Goal: Check status: Check status

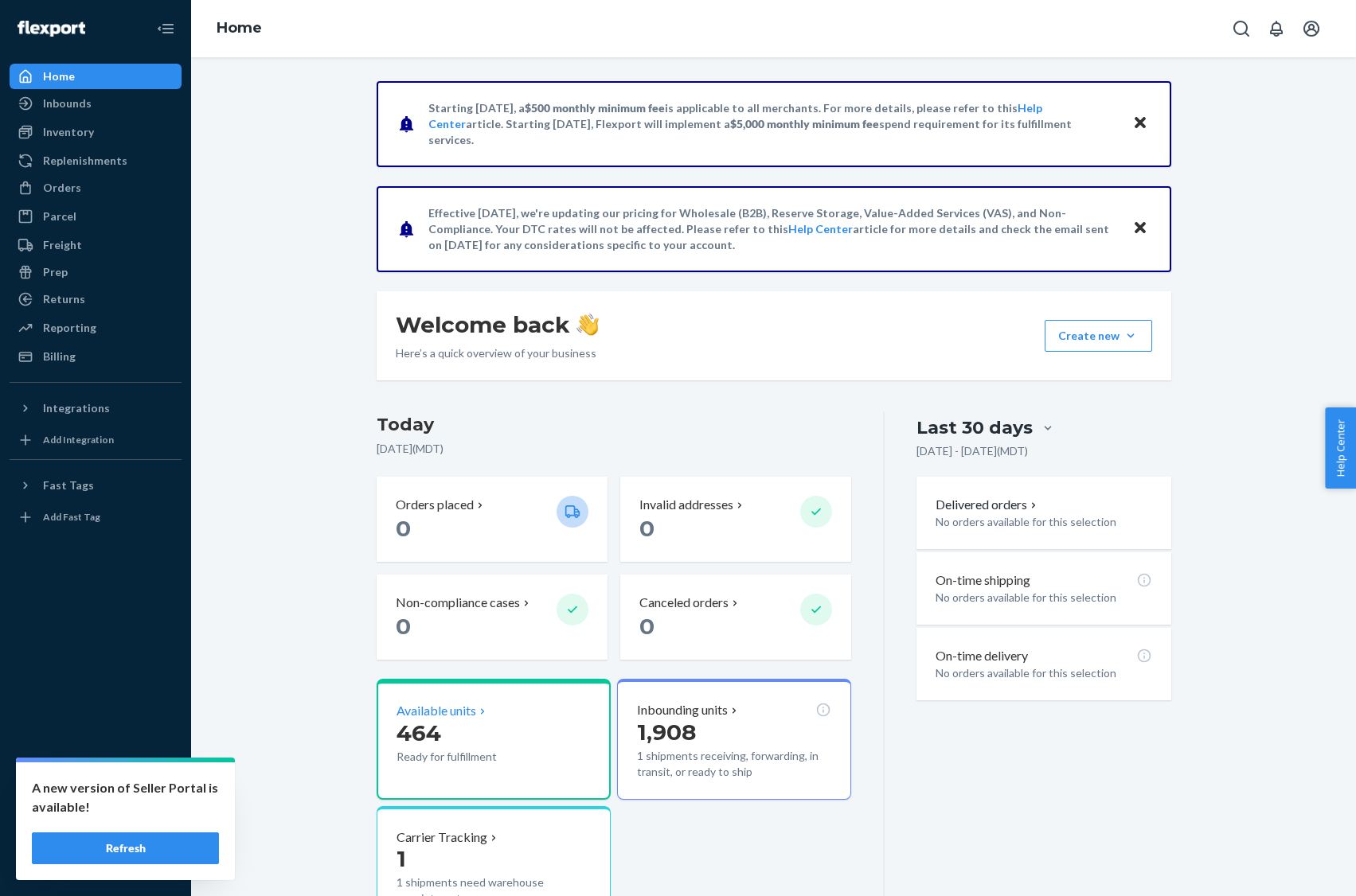
click at [519, 727] on p "464" at bounding box center [470, 733] width 147 height 29
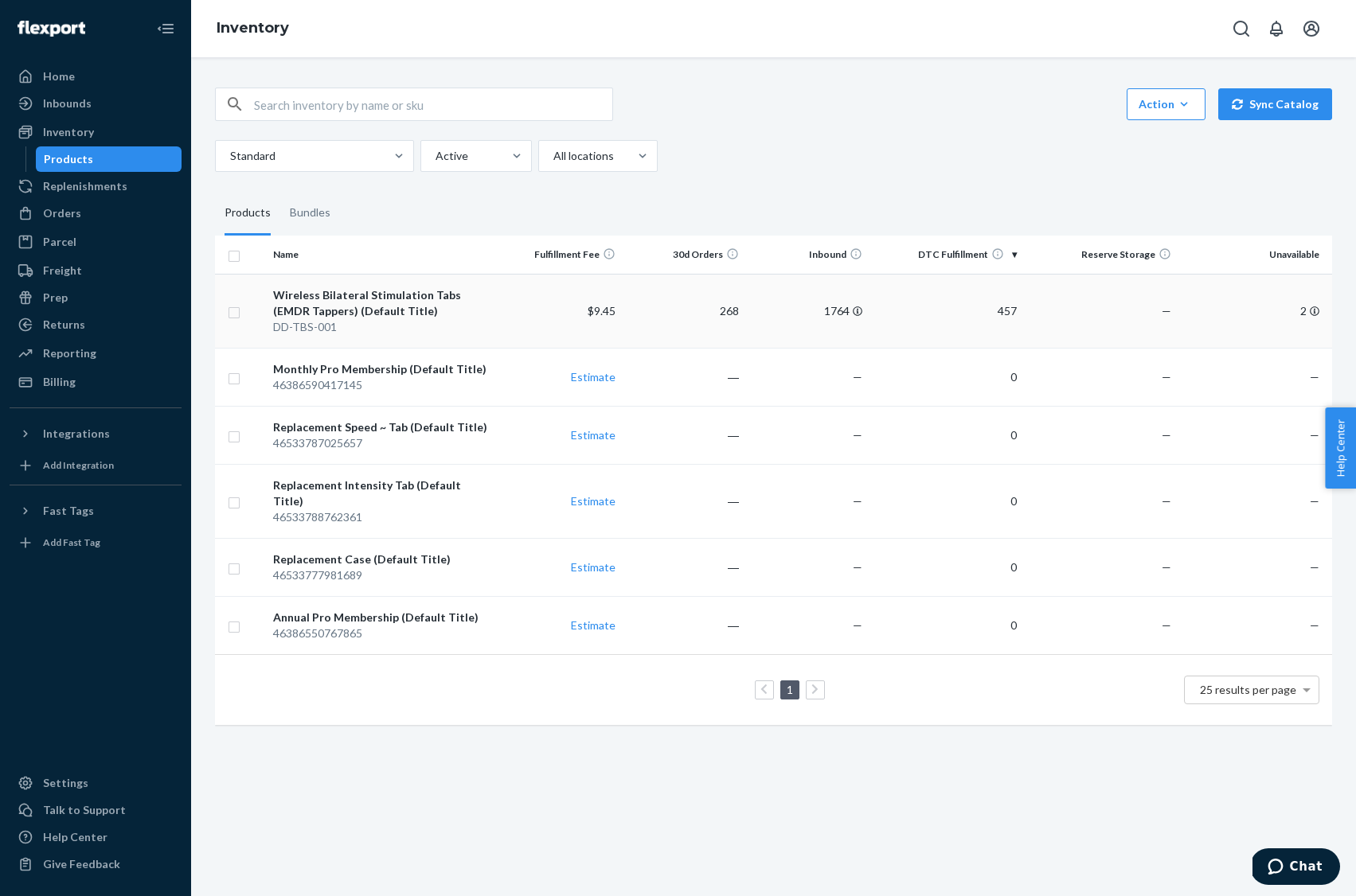
click at [343, 302] on div "Wireless Bilateral Stimulation Tabs (EMDR Tappers) (Default Title)" at bounding box center [382, 303] width 219 height 32
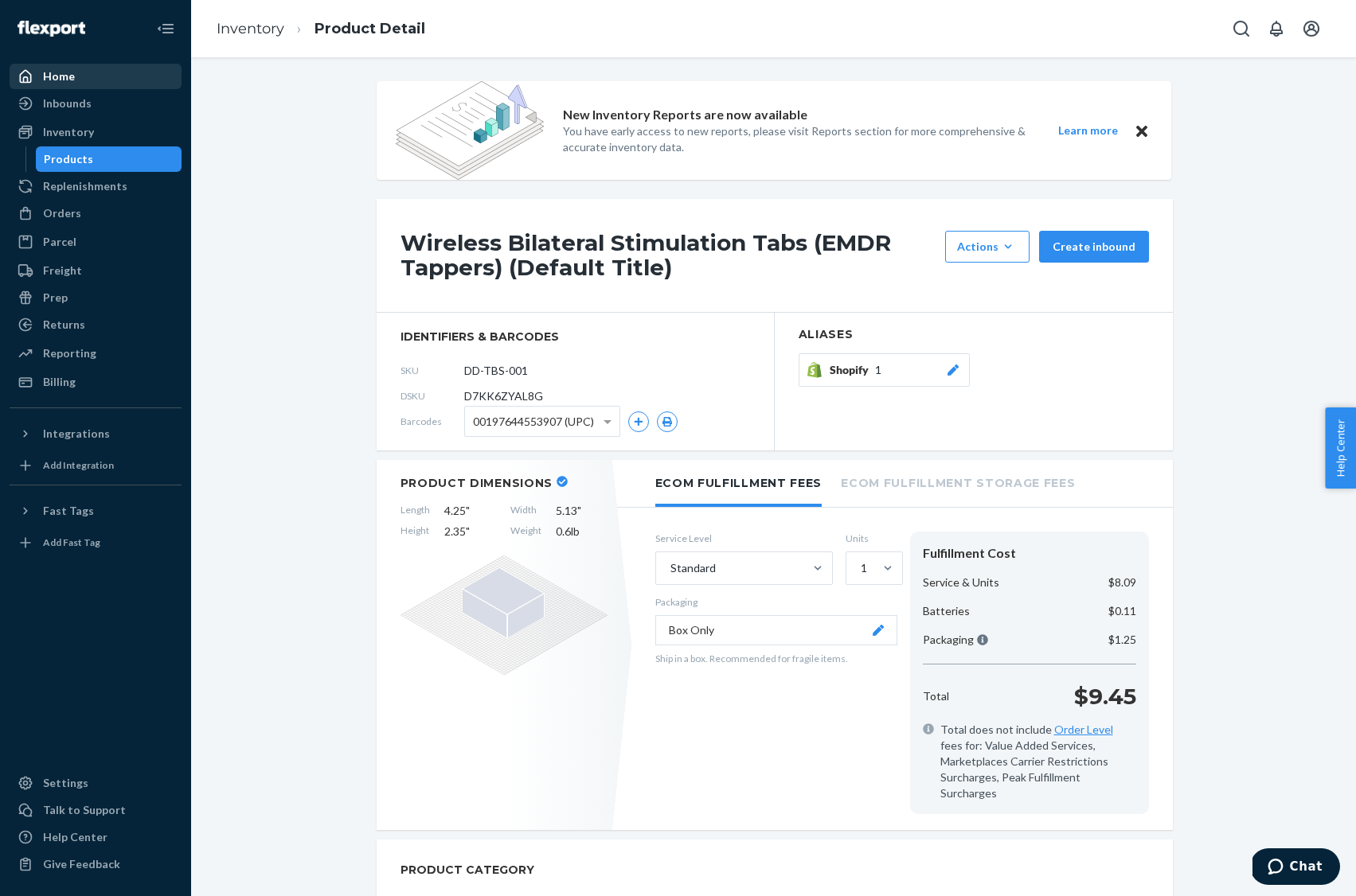
click at [83, 66] on div "Home" at bounding box center [95, 76] width 169 height 22
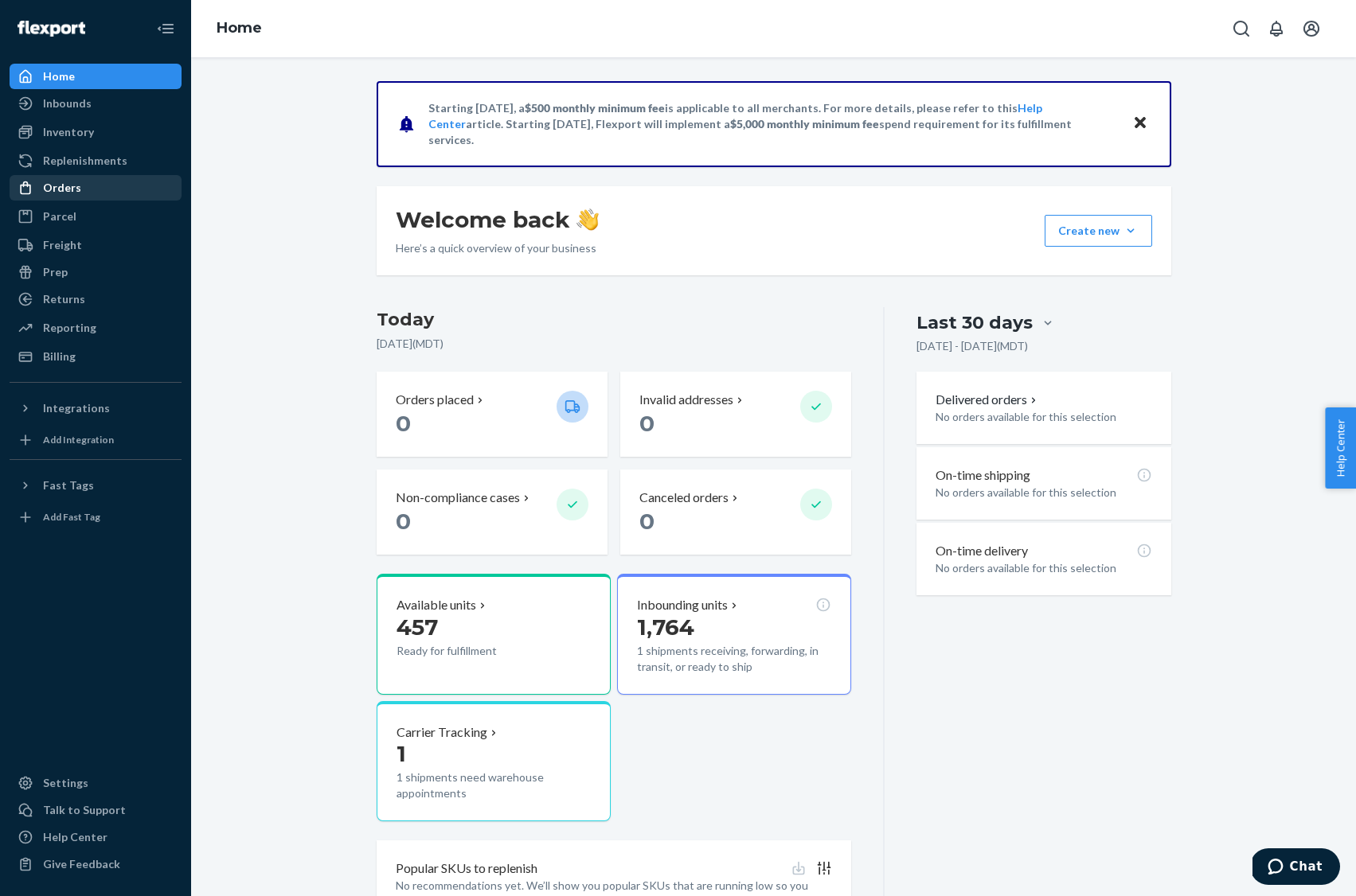
click at [70, 185] on div "Orders" at bounding box center [62, 188] width 38 height 16
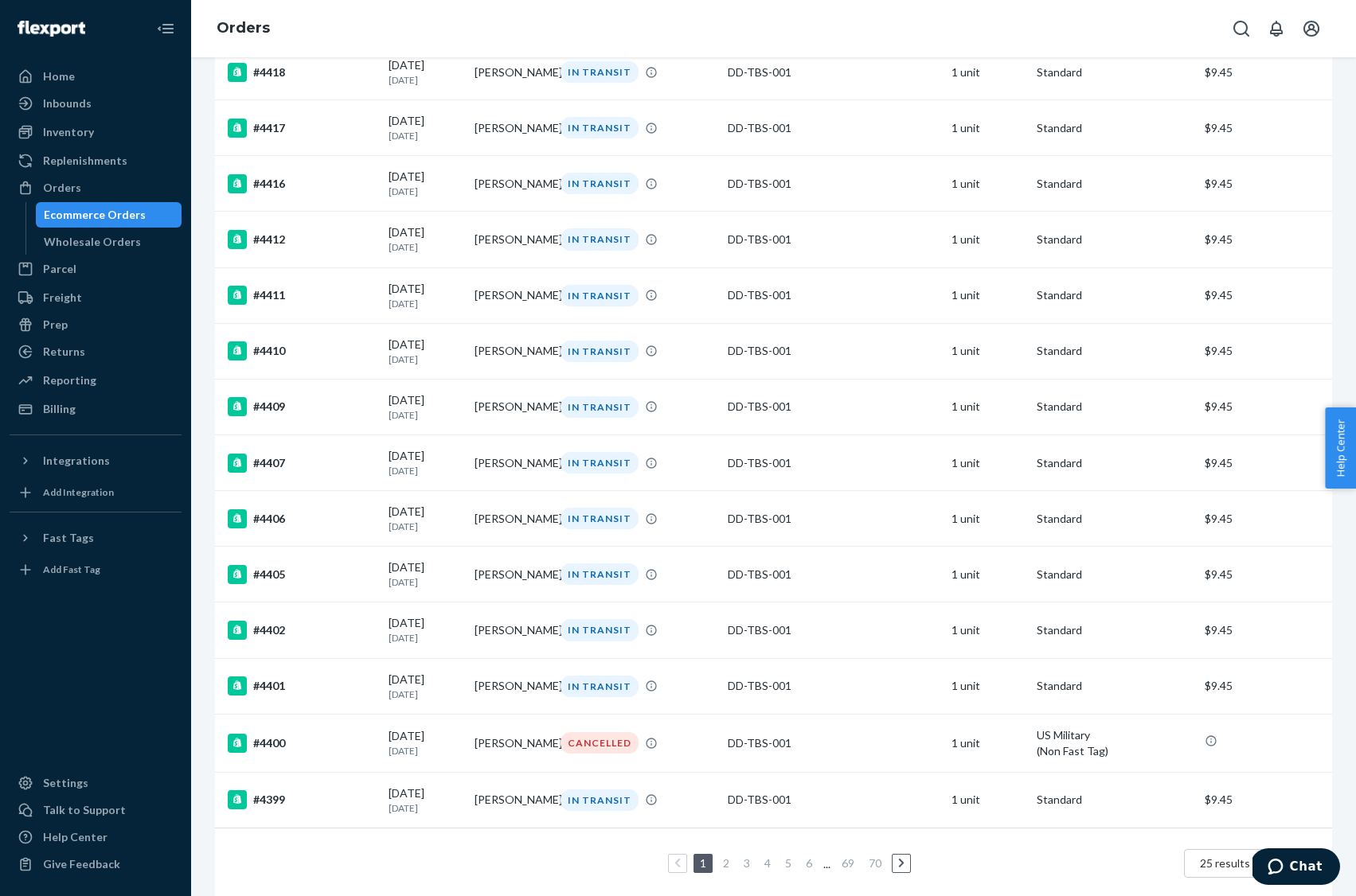
scroll to position [826, 0]
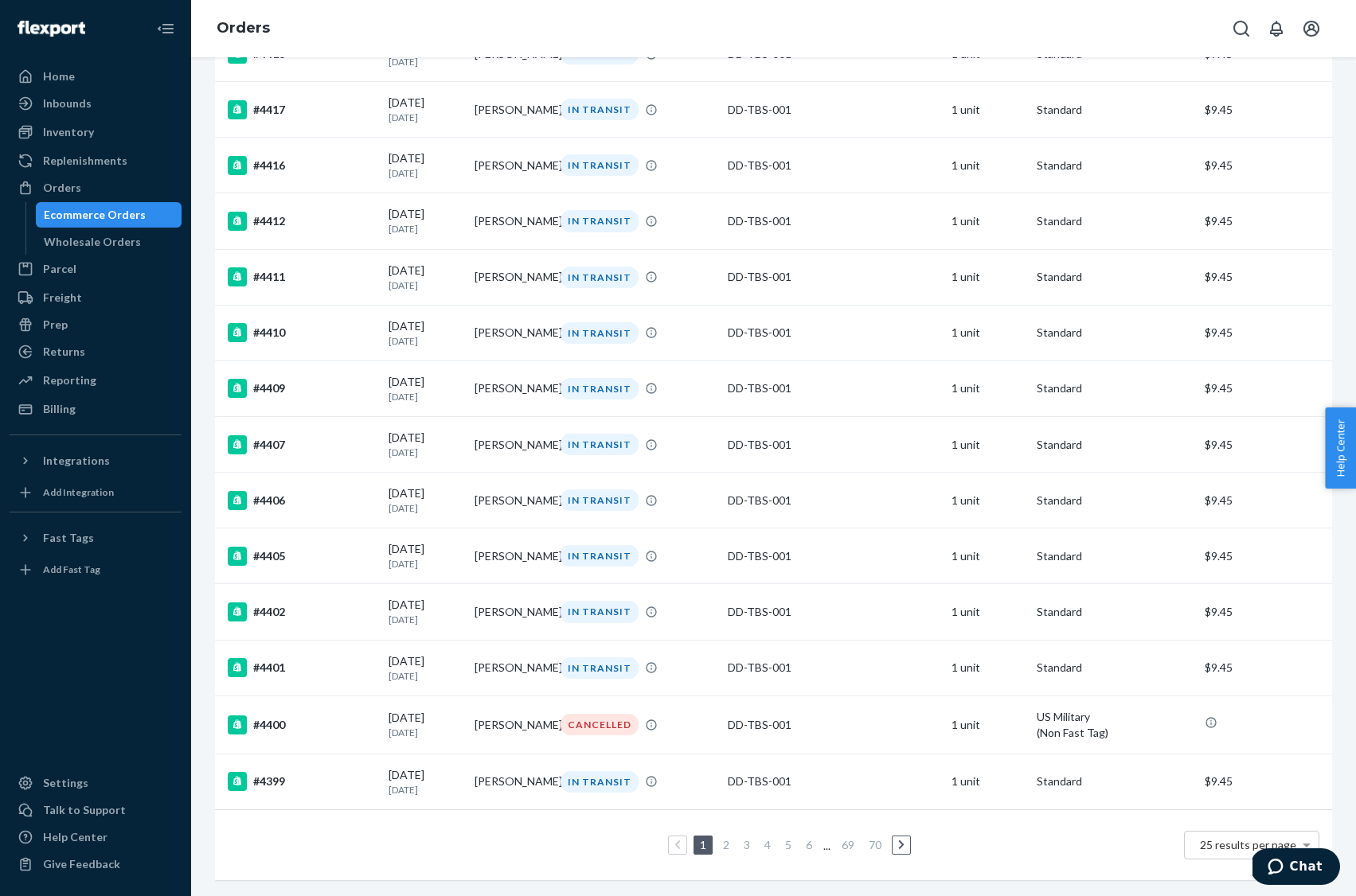
click at [905, 846] on link at bounding box center [901, 844] width 18 height 19
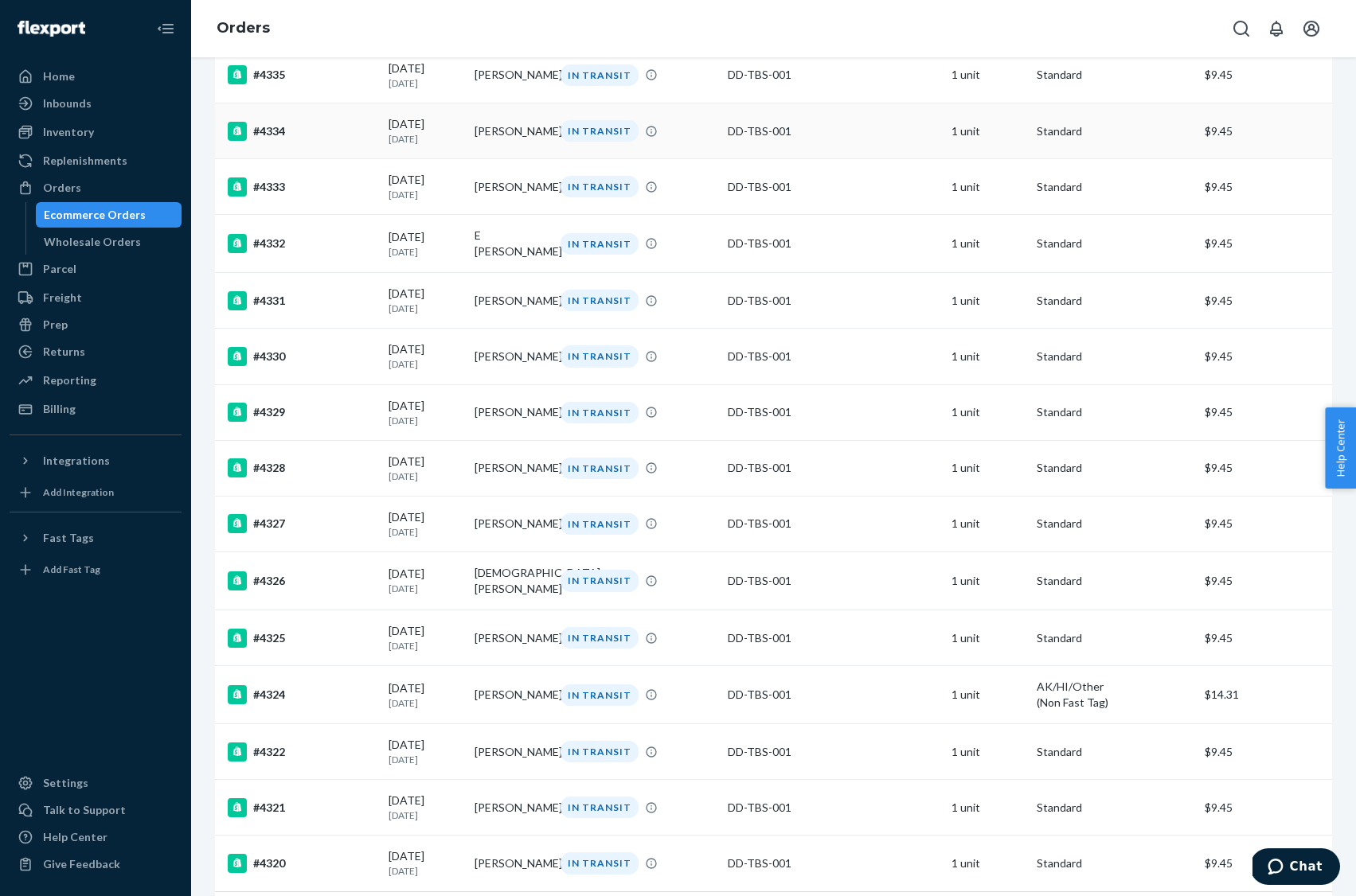
scroll to position [824, 0]
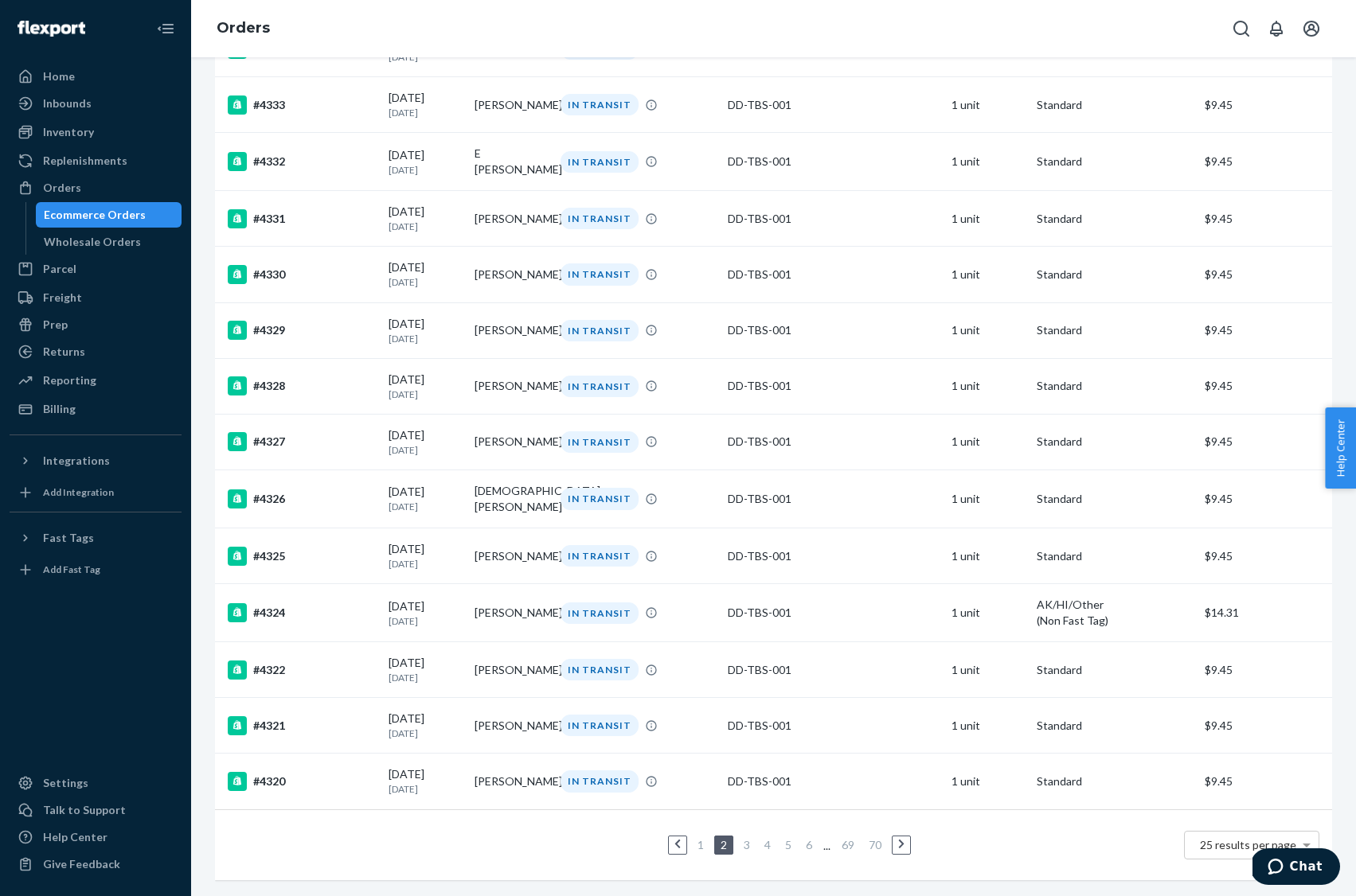
click at [747, 847] on link "3" at bounding box center [746, 845] width 13 height 14
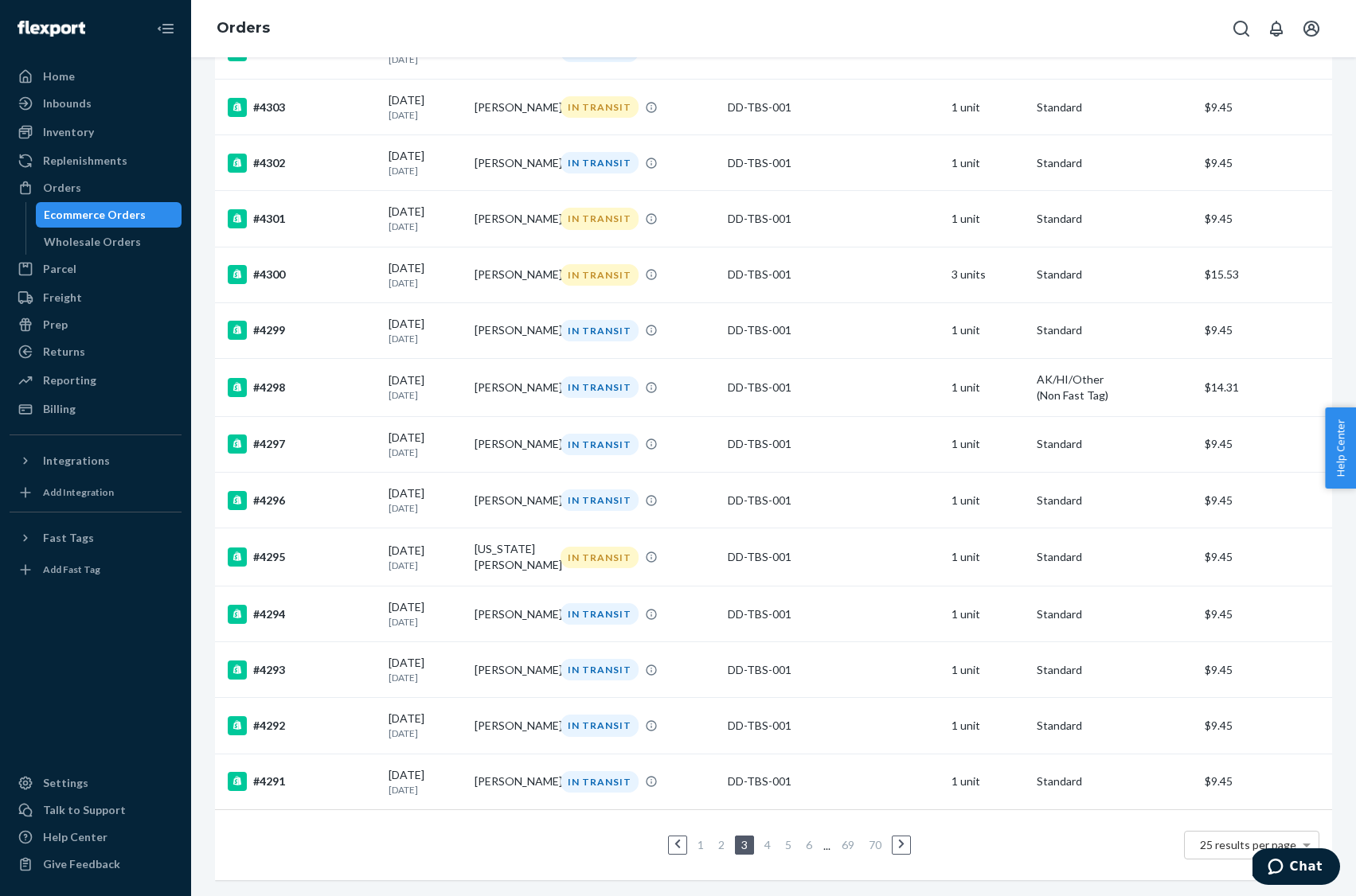
scroll to position [835, 0]
click at [766, 845] on link "4" at bounding box center [767, 845] width 13 height 14
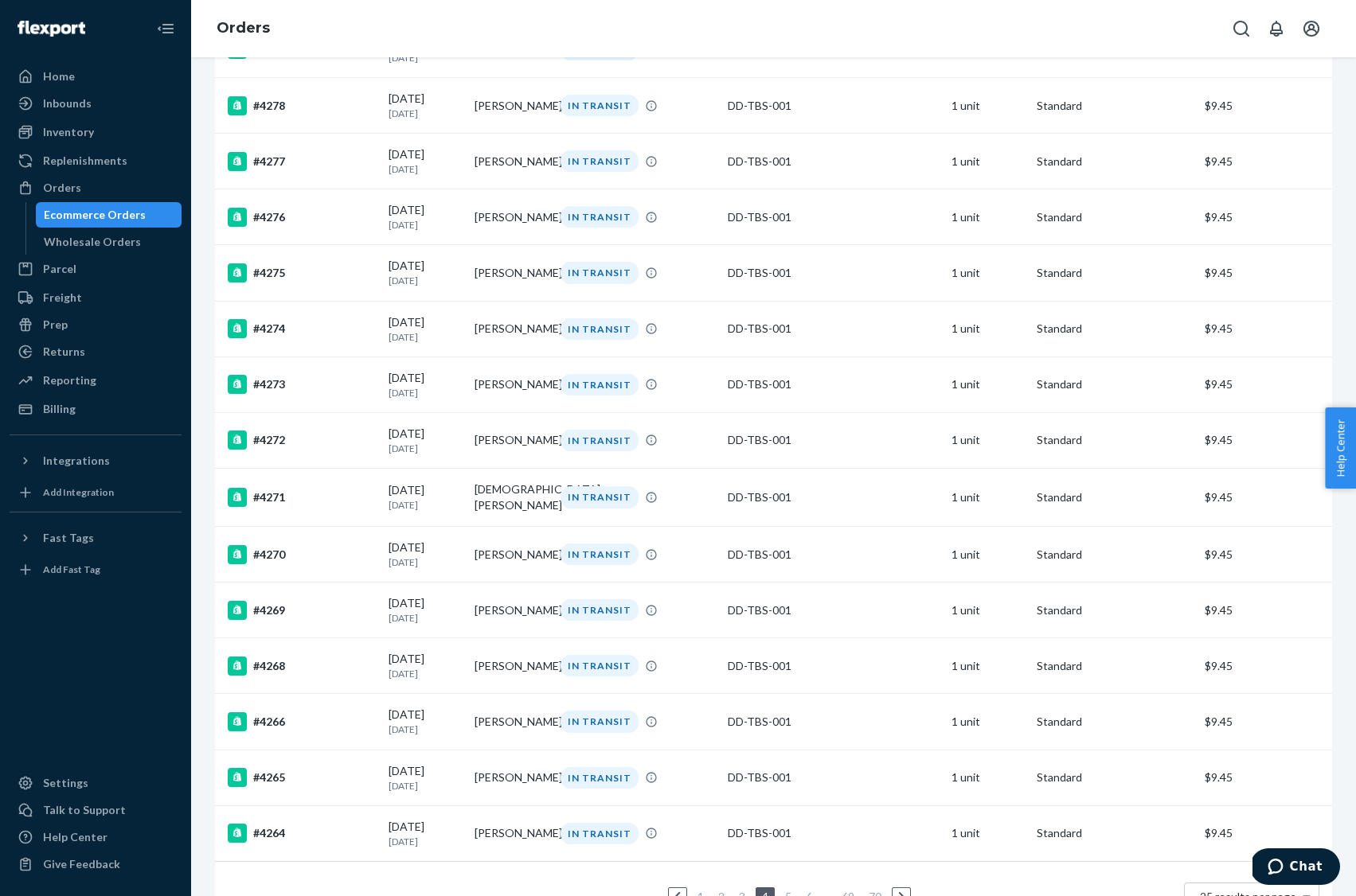
scroll to position [831, 0]
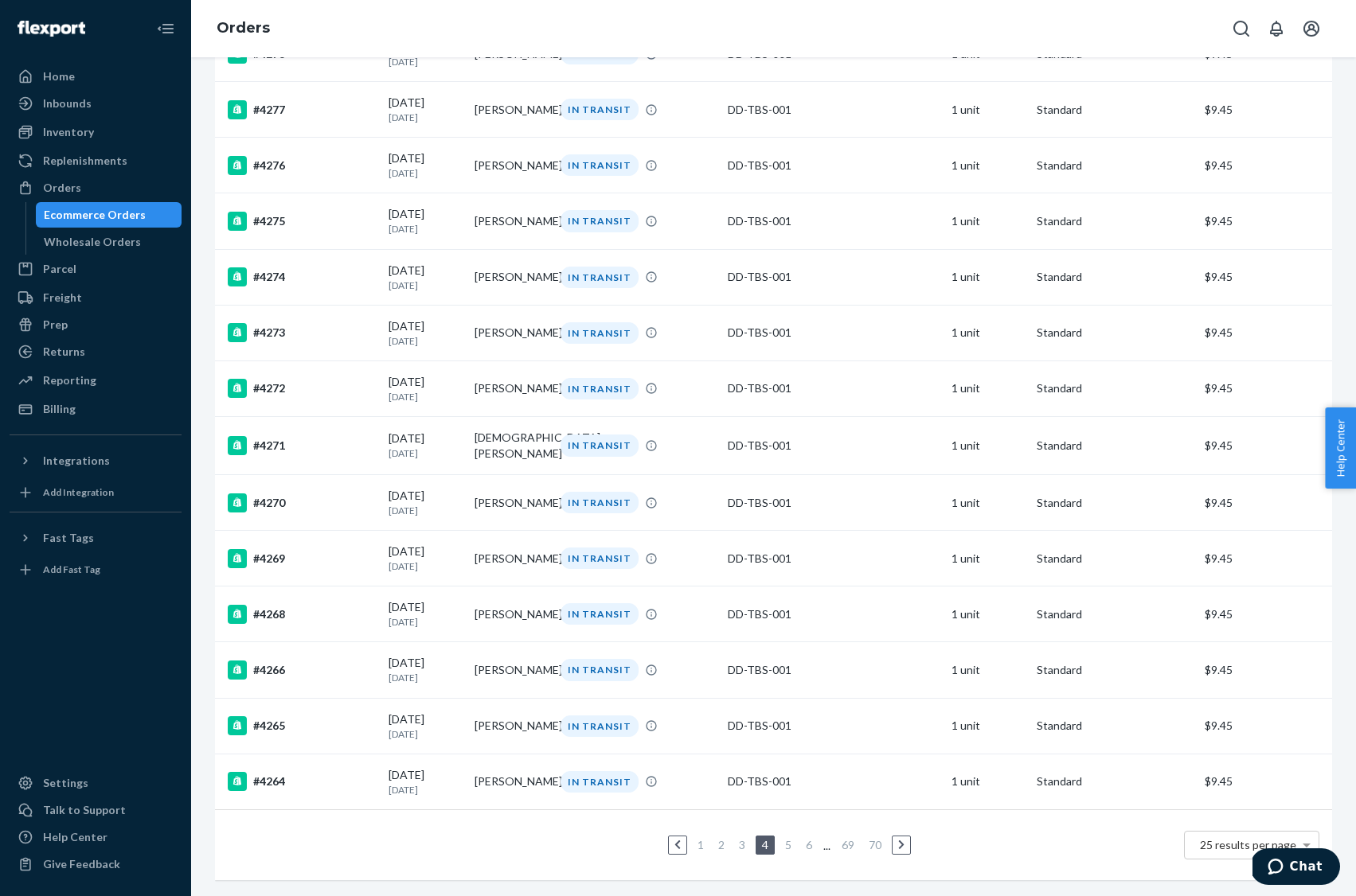
click at [787, 847] on link "5" at bounding box center [788, 845] width 13 height 14
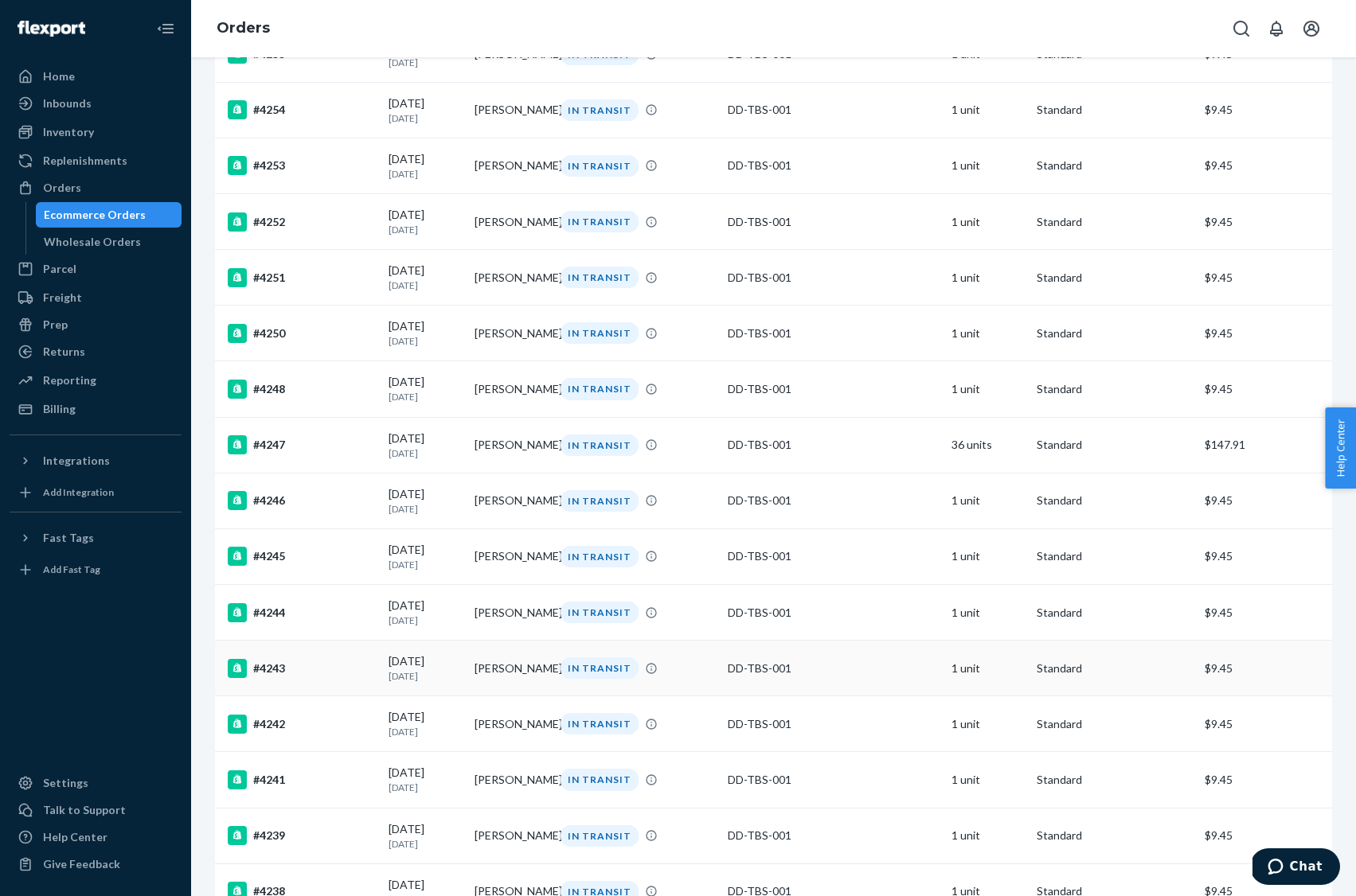
scroll to position [826, 0]
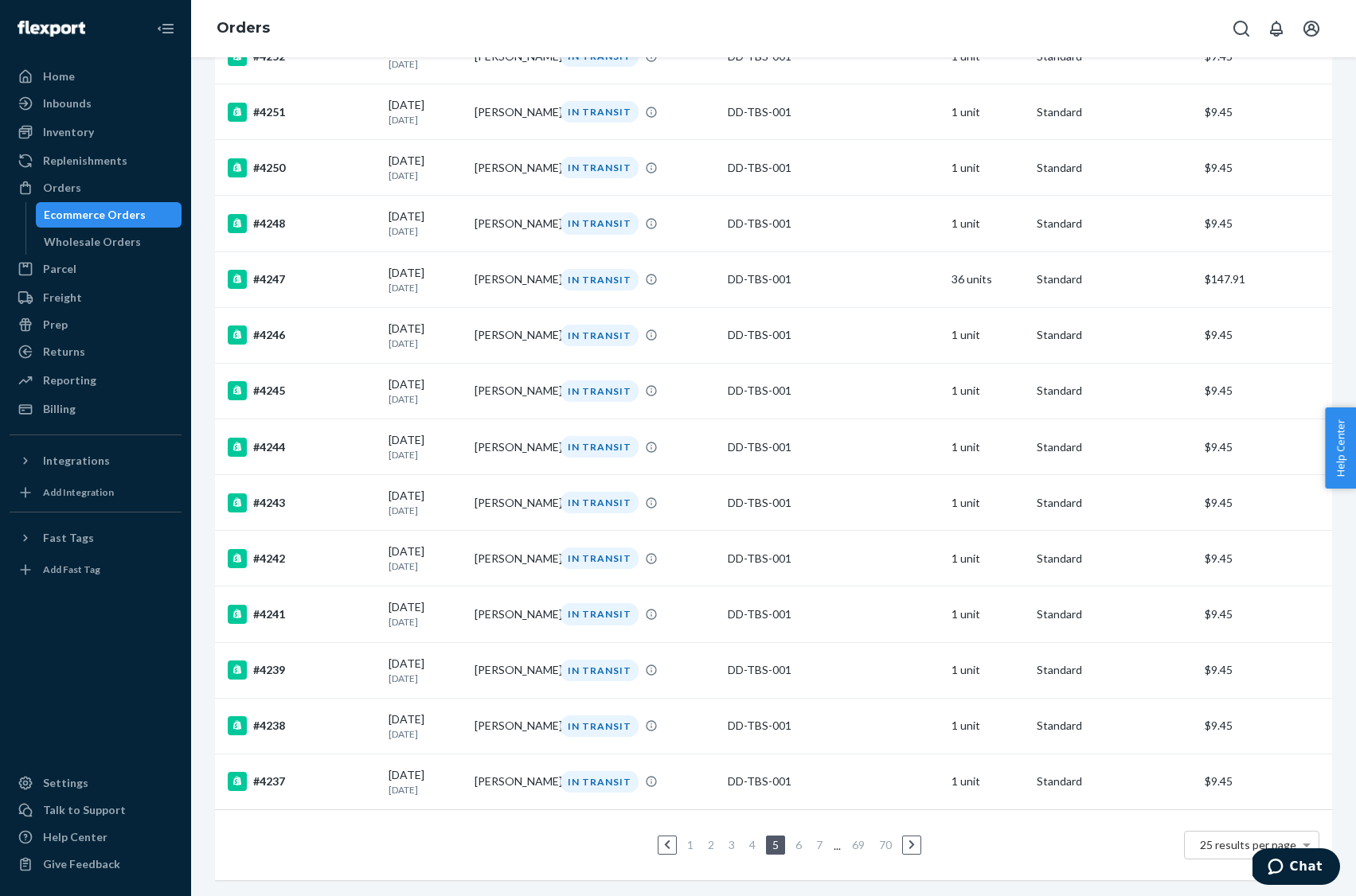
click at [806, 846] on ul "1 2 3 4 5 6 7 ... 69 70" at bounding box center [774, 844] width 302 height 19
click at [789, 850] on ul "1 2 3 4 5 6 7 ... 69 70" at bounding box center [774, 844] width 302 height 19
click at [799, 847] on link "6" at bounding box center [798, 845] width 13 height 14
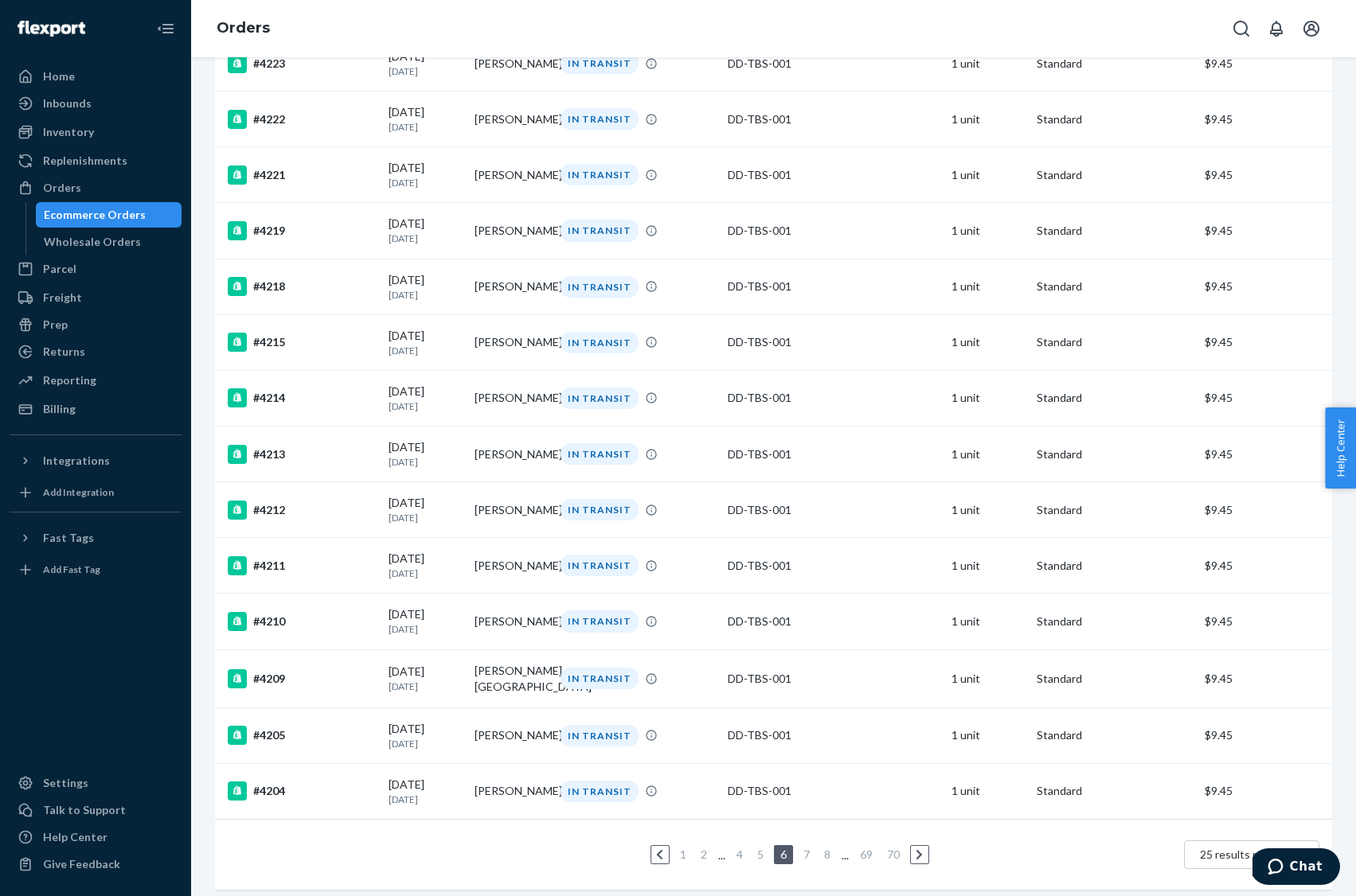
scroll to position [828, 0]
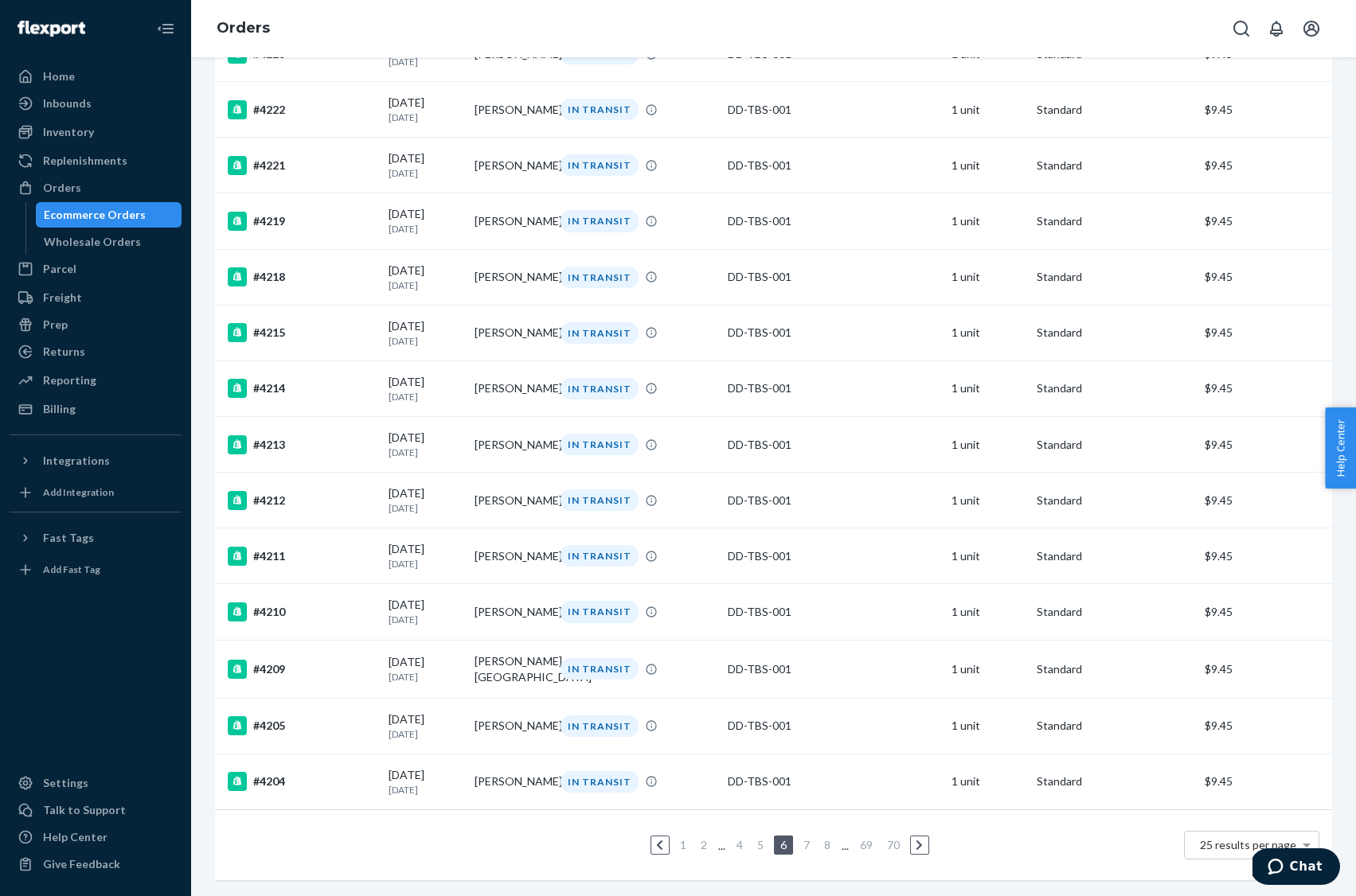
click at [807, 846] on link "7" at bounding box center [806, 845] width 13 height 14
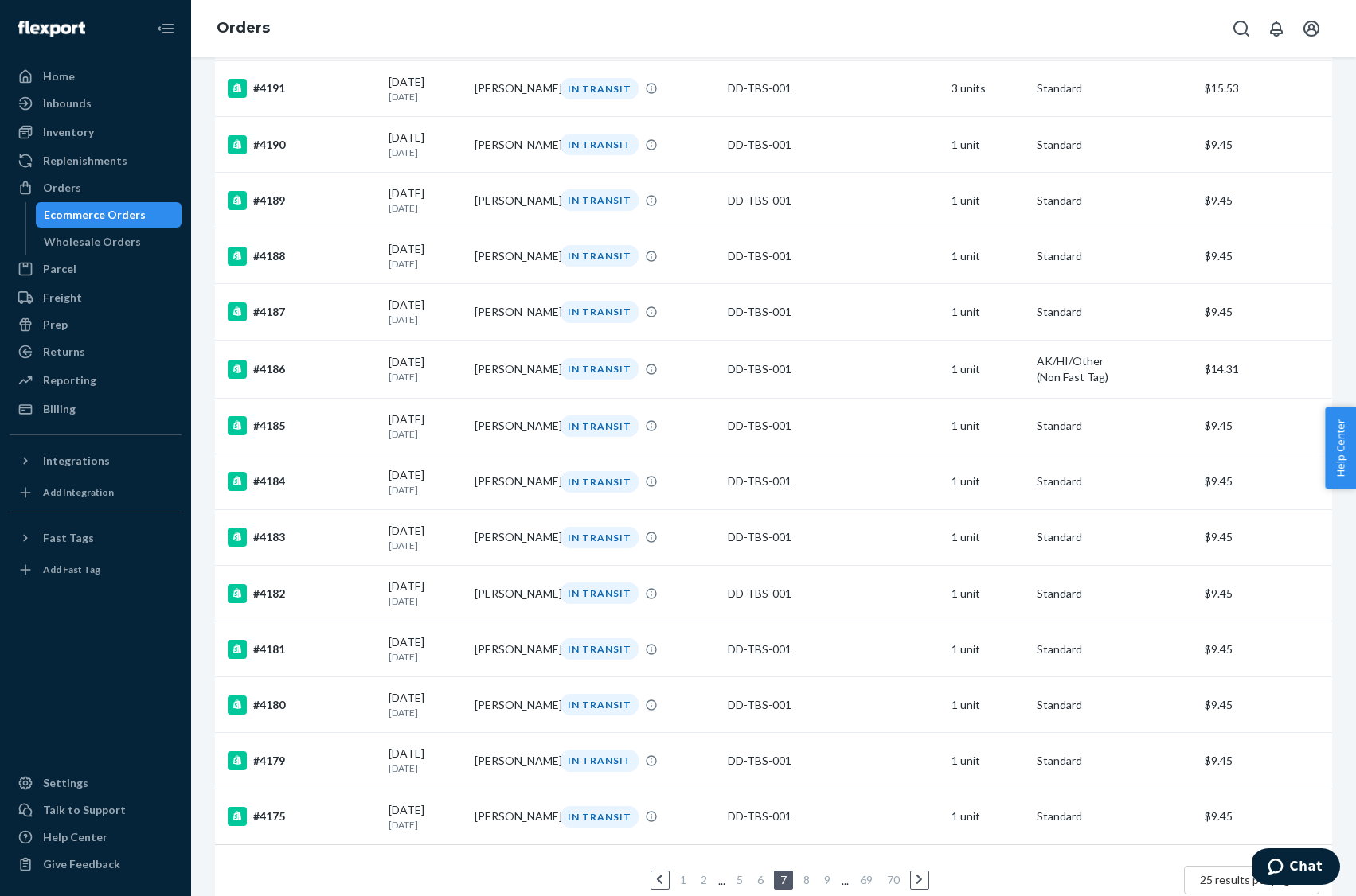
scroll to position [833, 0]
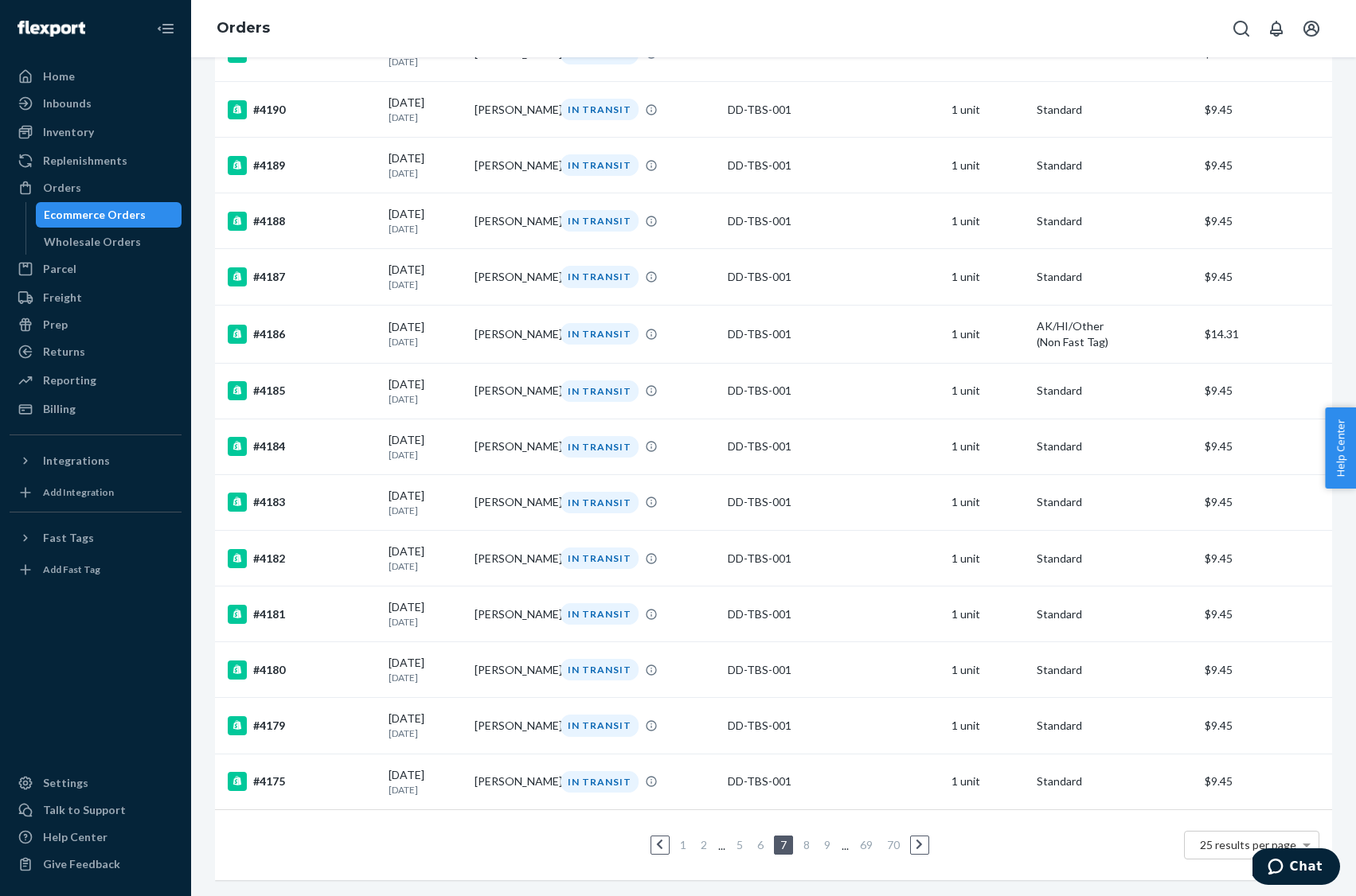
click at [807, 843] on link "8" at bounding box center [806, 845] width 13 height 14
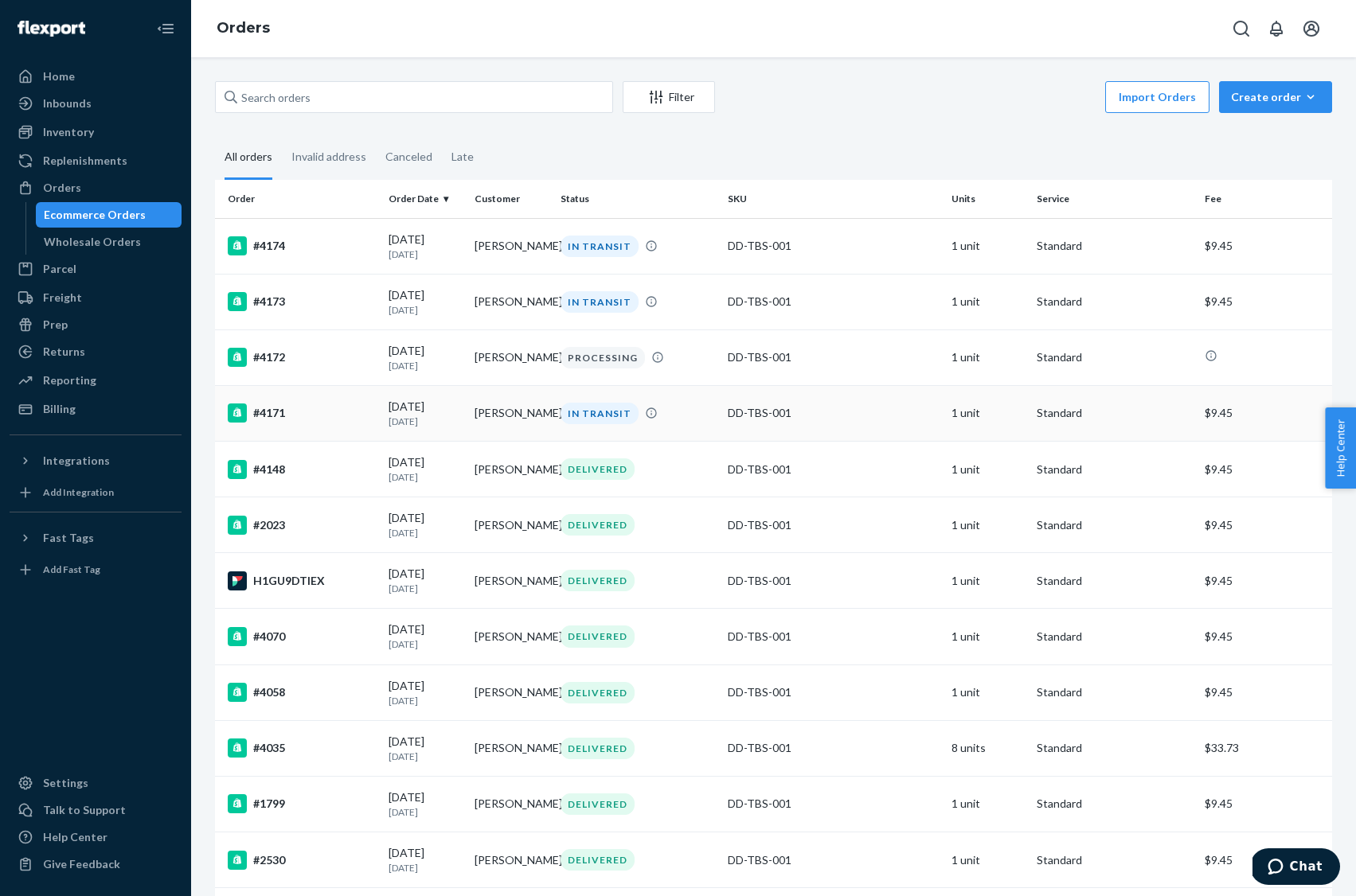
click at [312, 420] on div "#4171" at bounding box center [301, 412] width 148 height 19
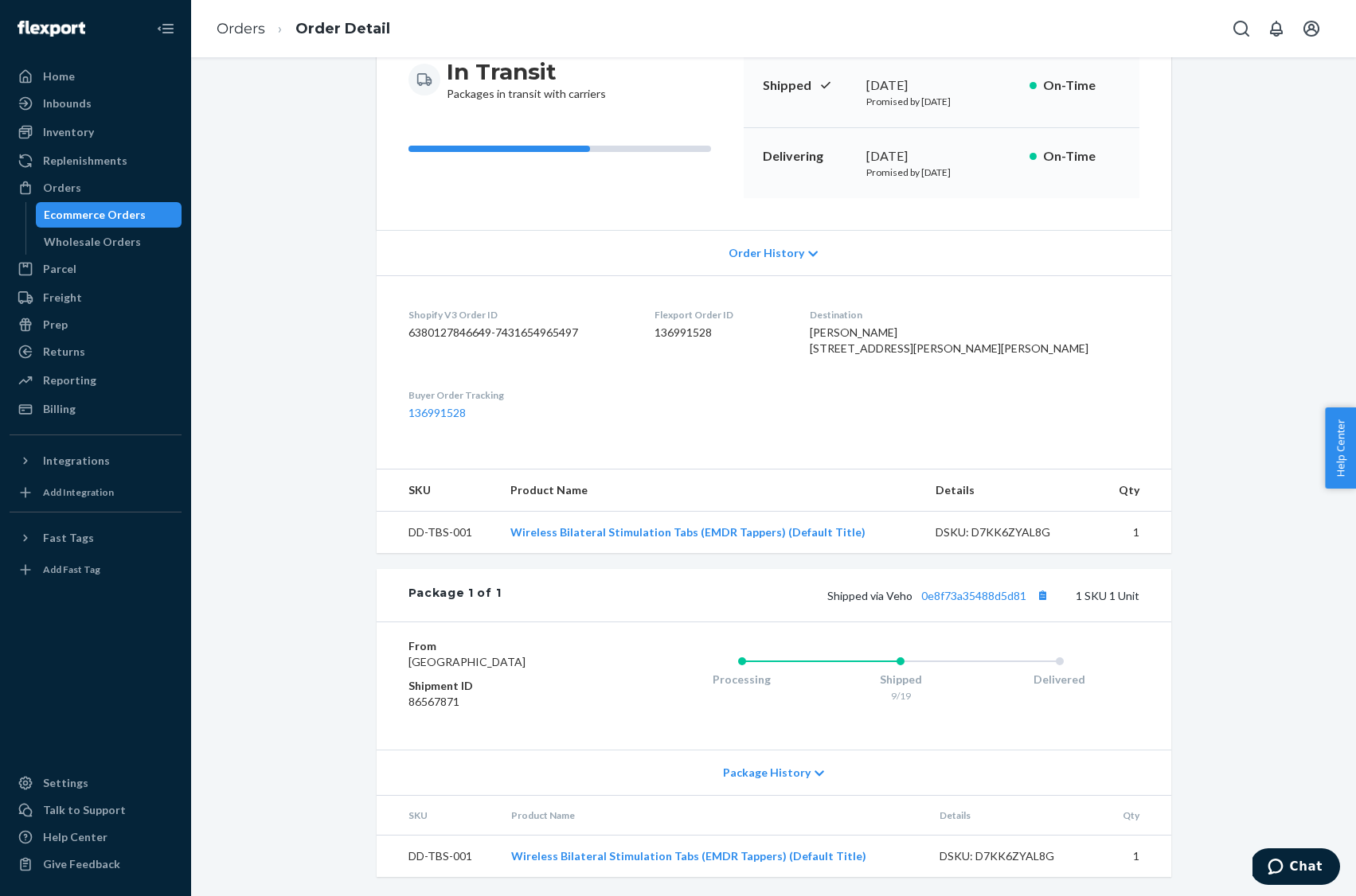
scroll to position [218, 0]
click at [96, 75] on div "Home" at bounding box center [95, 76] width 169 height 22
